Goal: Task Accomplishment & Management: Manage account settings

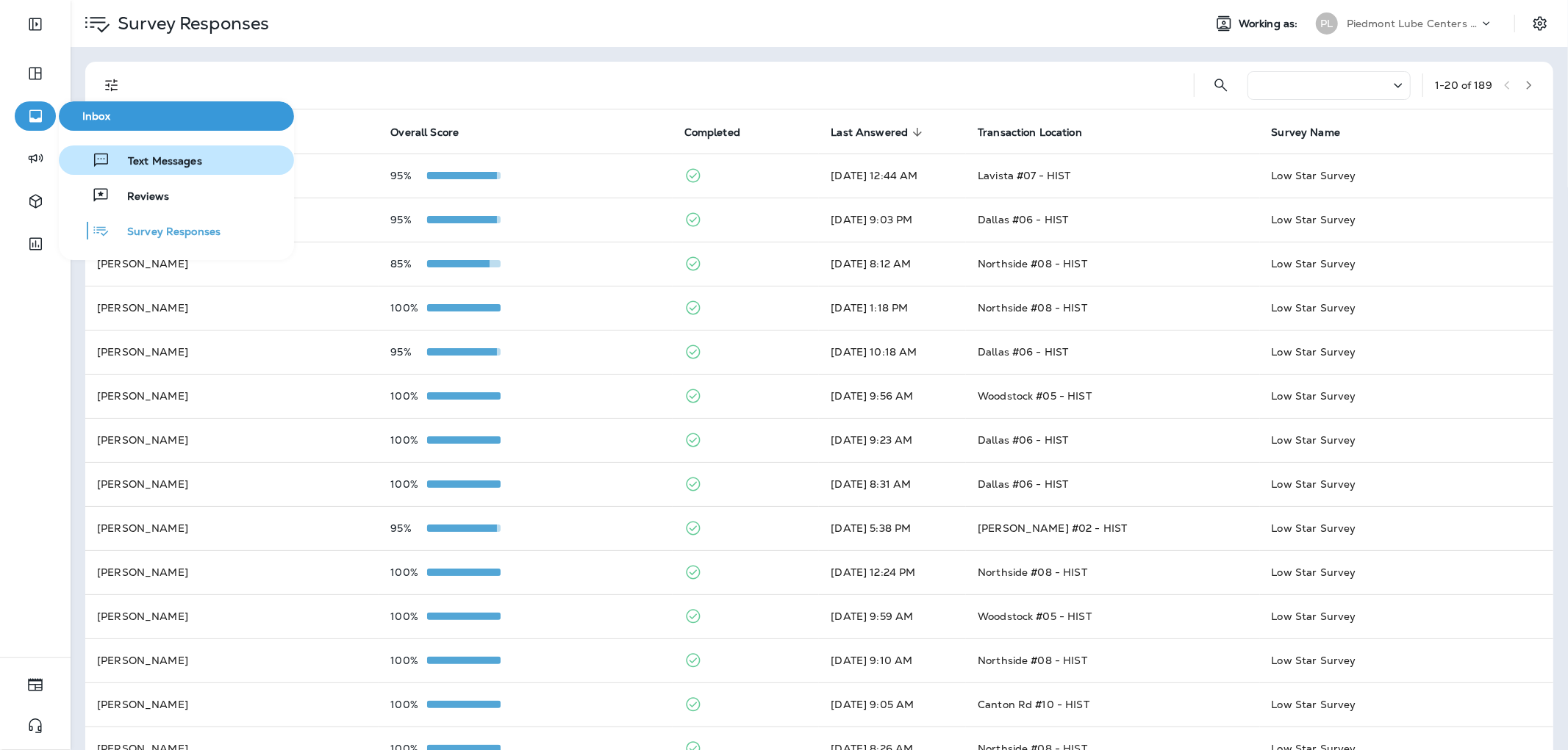
click at [177, 152] on div "Text Messages" at bounding box center [133, 160] width 138 height 18
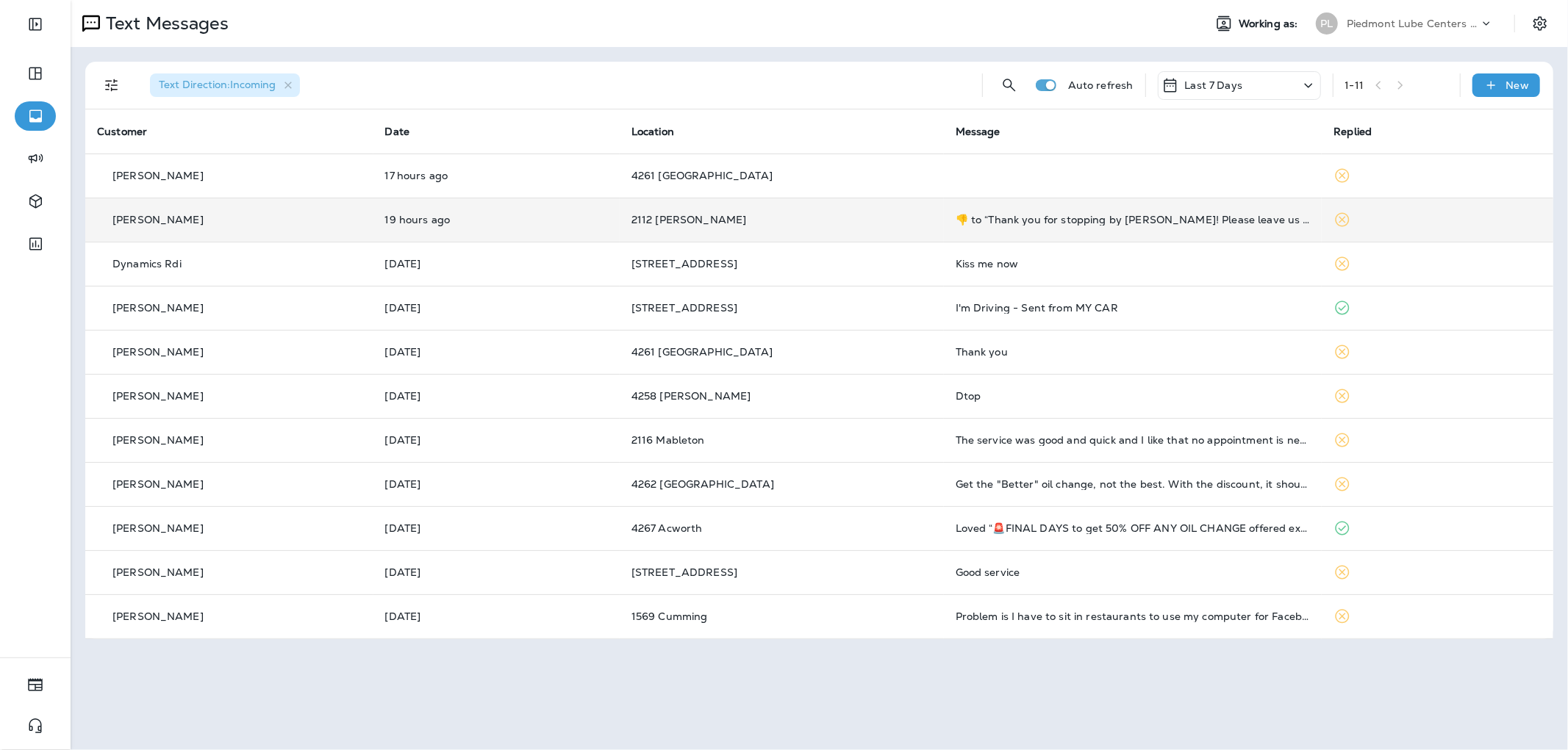
click at [987, 230] on td "​👎​ to “ Thank you for stopping by [PERSON_NAME]! Please leave us a review on G…" at bounding box center [1133, 219] width 378 height 45
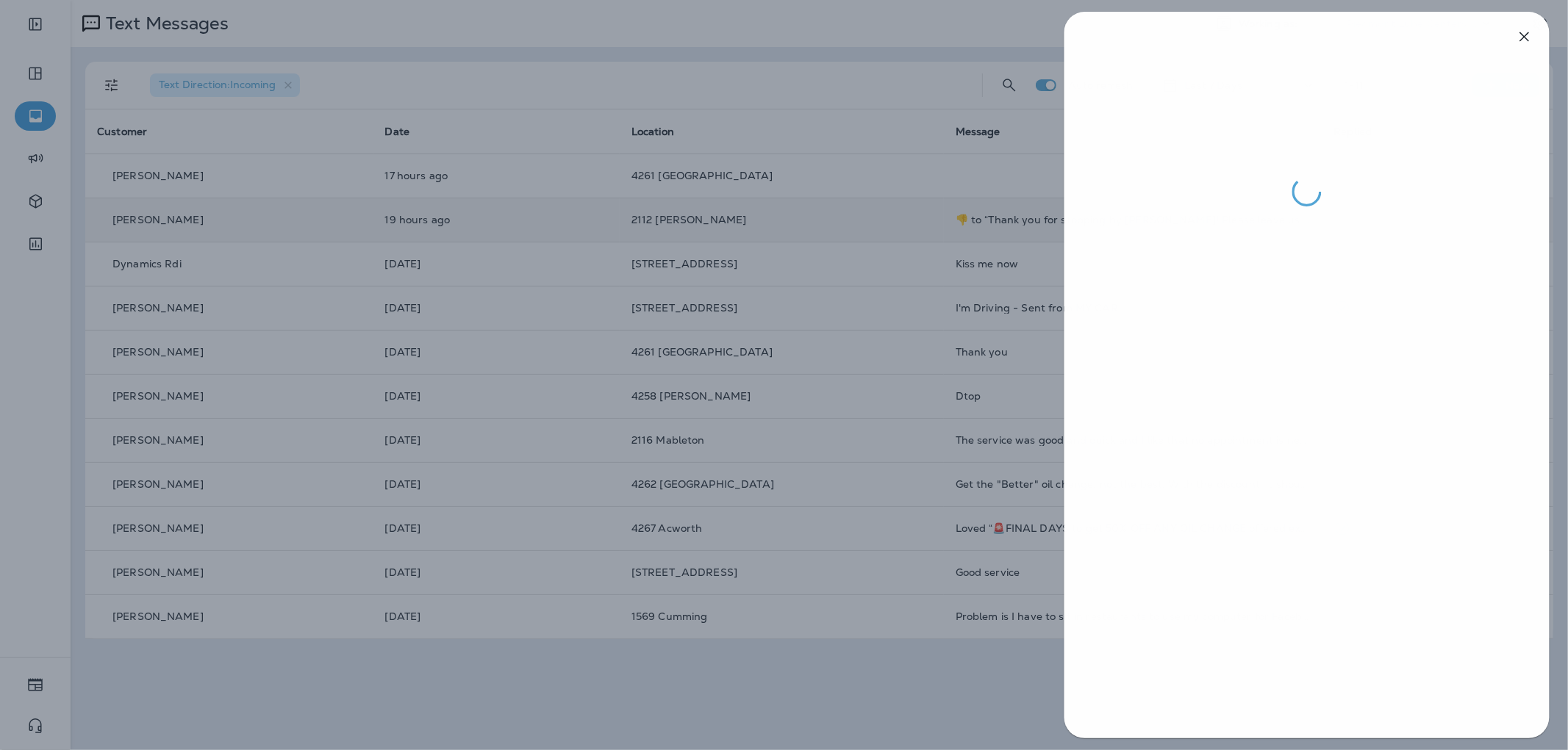
click at [987, 230] on div at bounding box center [784, 375] width 1568 height 750
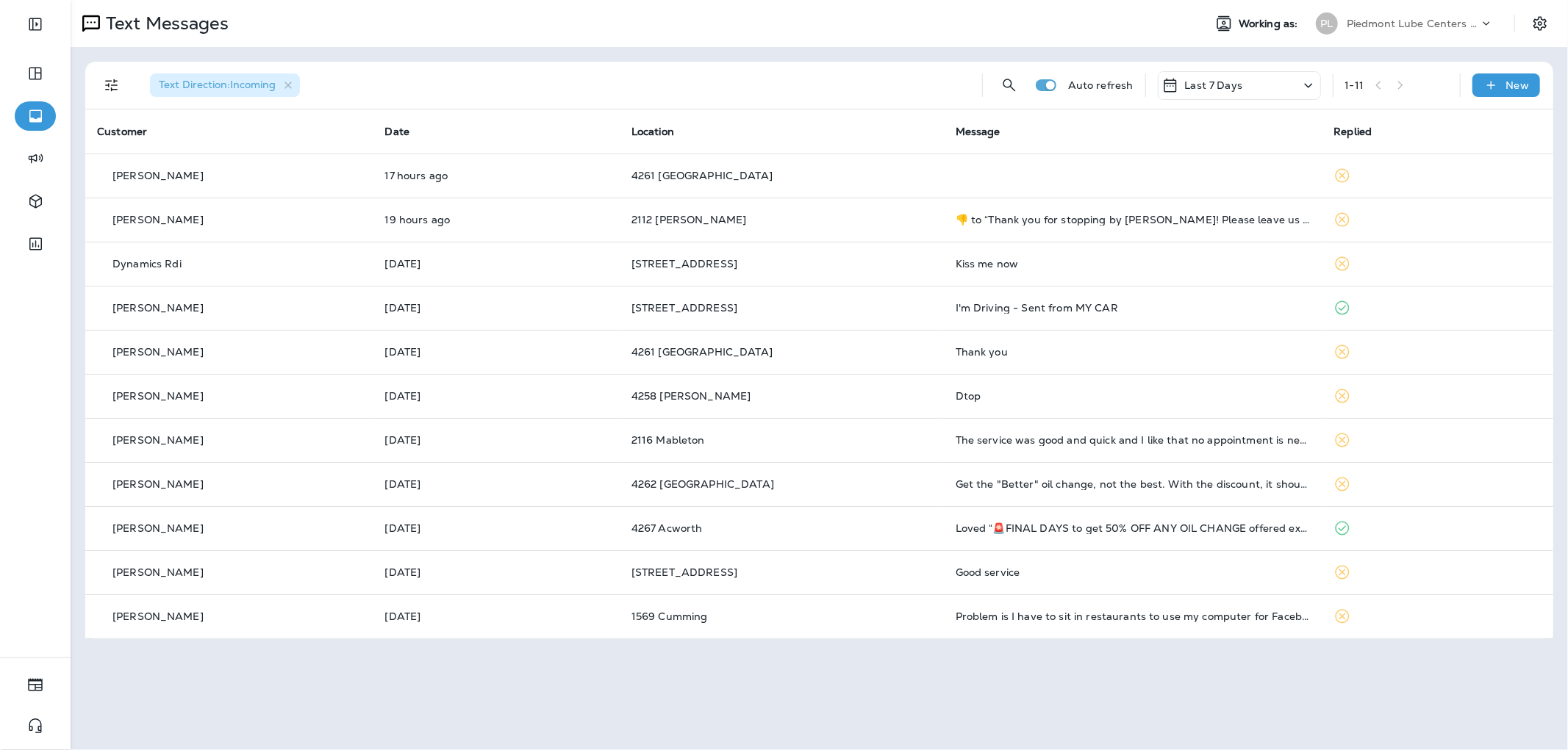
click at [734, 178] on p "4261 [GEOGRAPHIC_DATA]" at bounding box center [782, 175] width 301 height 11
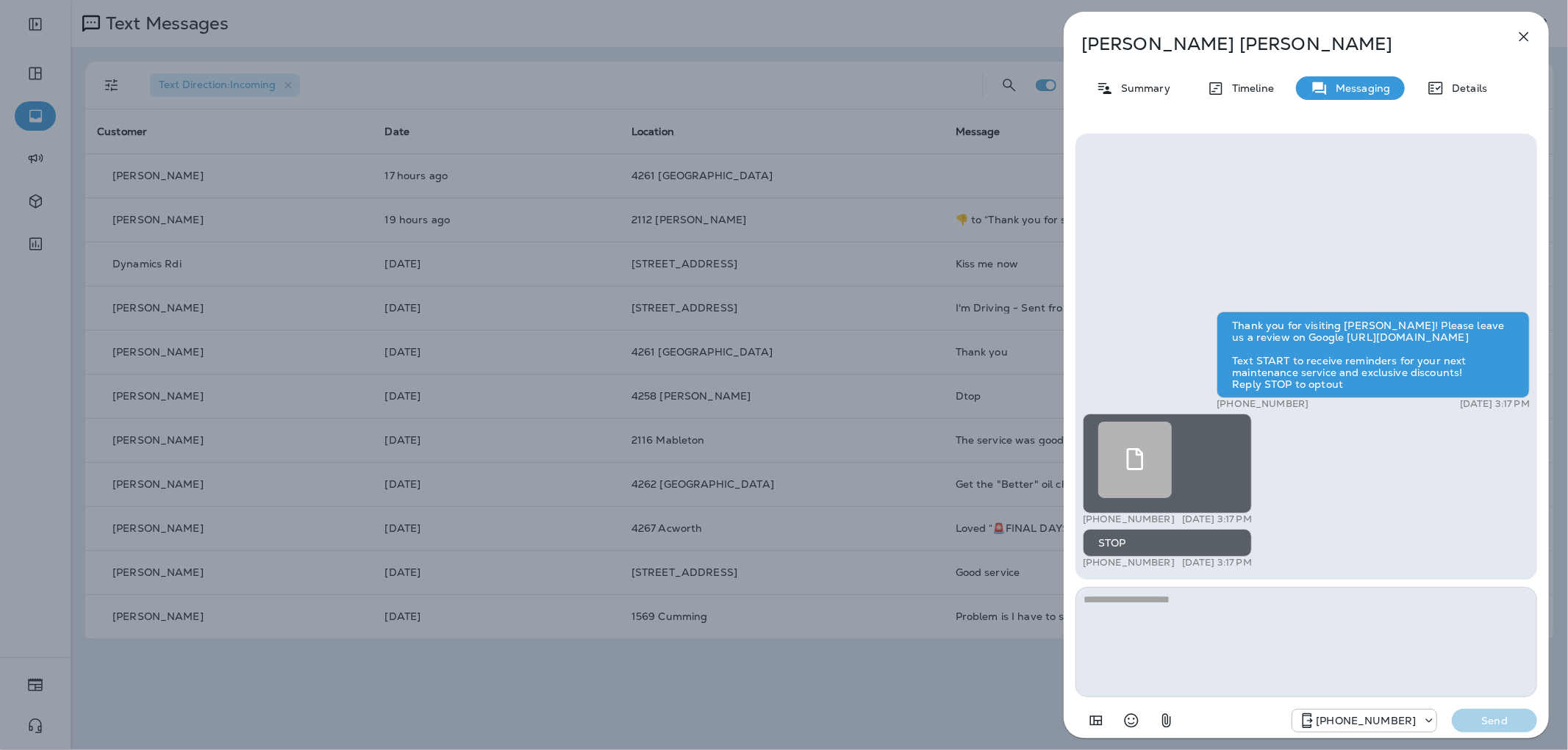
click at [857, 281] on div "[PERSON_NAME] Summary Timeline Messaging Details Thank you for visiting [PERSON…" at bounding box center [784, 375] width 1568 height 750
